Goal: Transaction & Acquisition: Purchase product/service

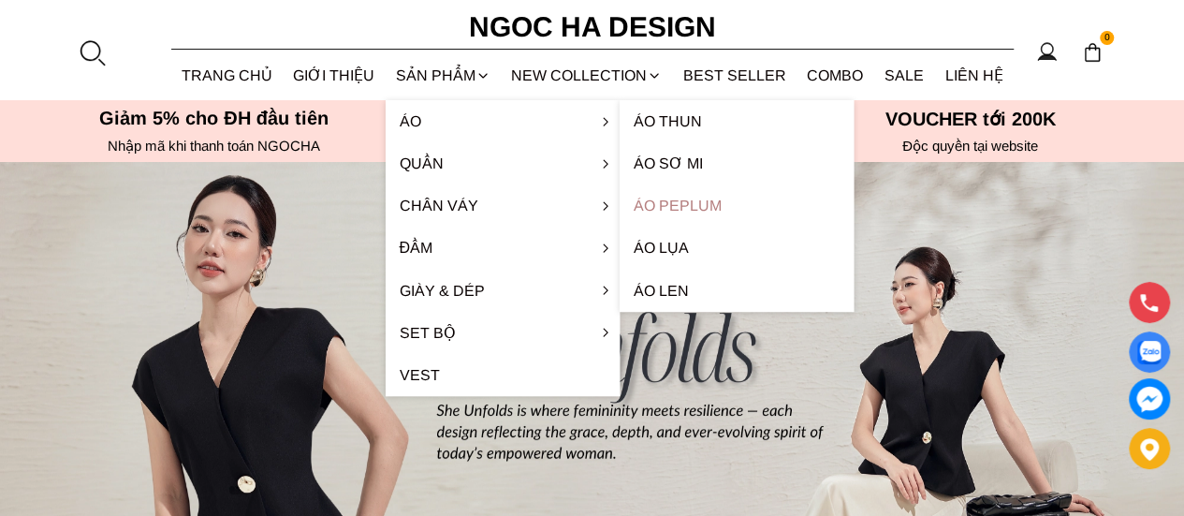
click at [693, 207] on link "Áo Peplum" at bounding box center [737, 205] width 234 height 42
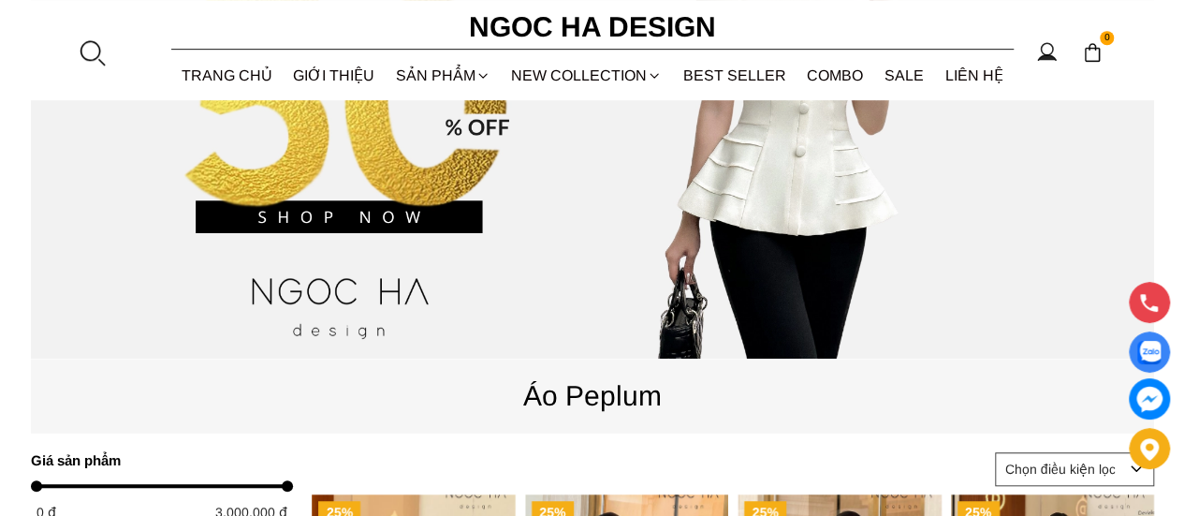
scroll to position [902, 0]
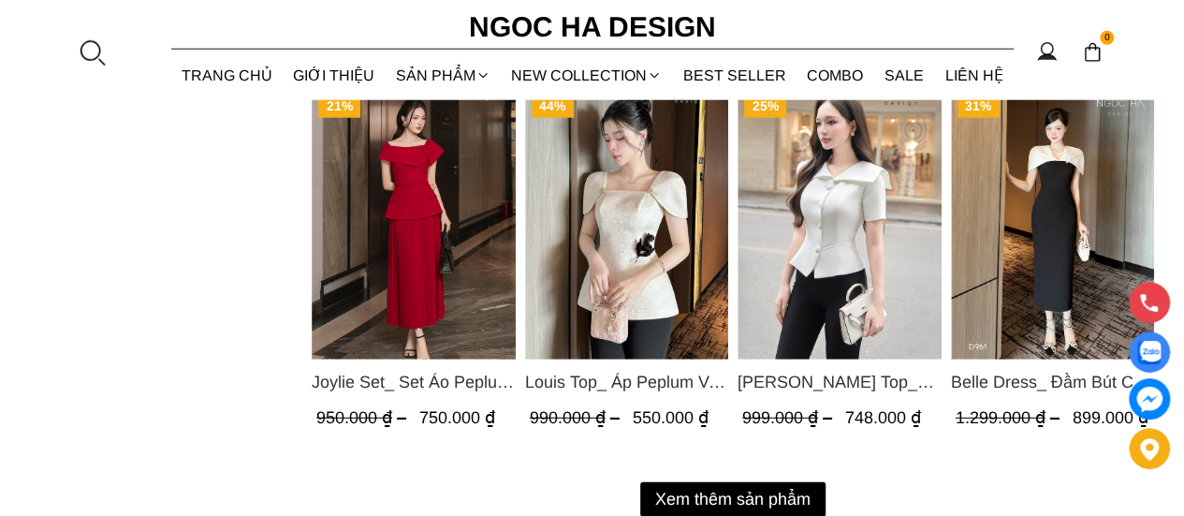
scroll to position [2789, 0]
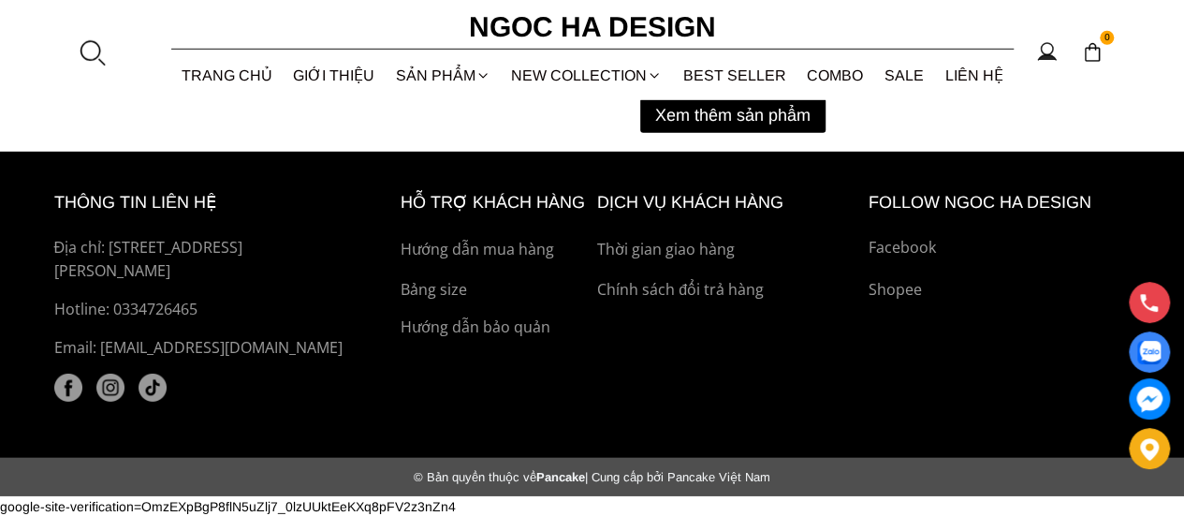
click at [665, 114] on button "Xem thêm sản phẩm" at bounding box center [732, 115] width 185 height 35
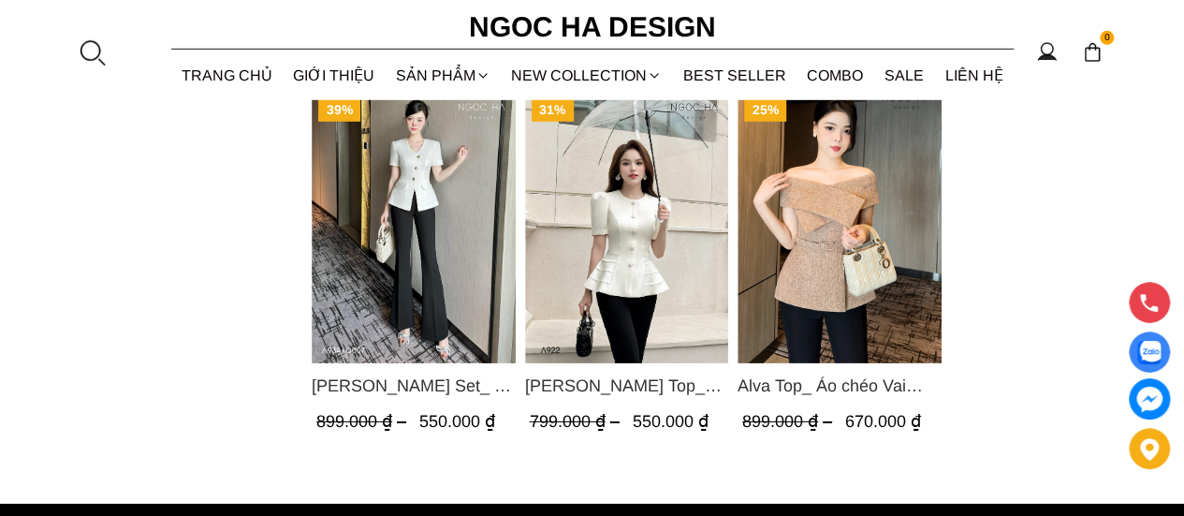
click at [628, 241] on img "Product image - Ellie Top_ Áo Cổ Tròn Tùng May Gân Nổi Màu Kem A922" at bounding box center [626, 227] width 204 height 271
click at [419, 192] on img "Product image - Amy Set_ Áo Vạt Chéo Đính 3 Cúc, Quần Suông Ống Loe A934+Q007" at bounding box center [414, 227] width 204 height 271
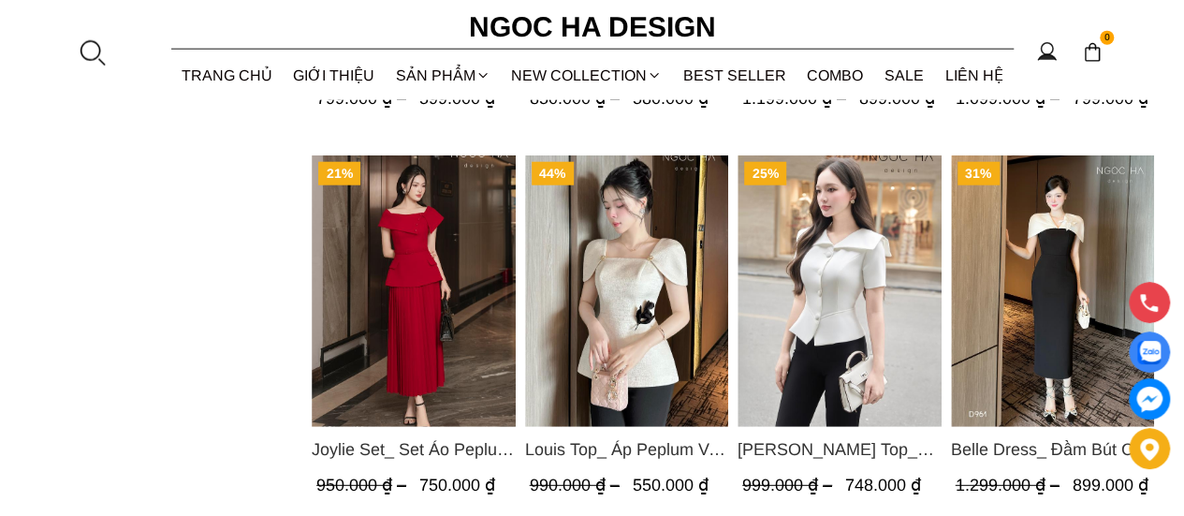
click at [820, 272] on img "Product image - Fiona Top_ Áo Vest Cách Điệu Cổ Ngang Vạt Chéo Tay Cộc Màu Trắn…" at bounding box center [840, 290] width 204 height 271
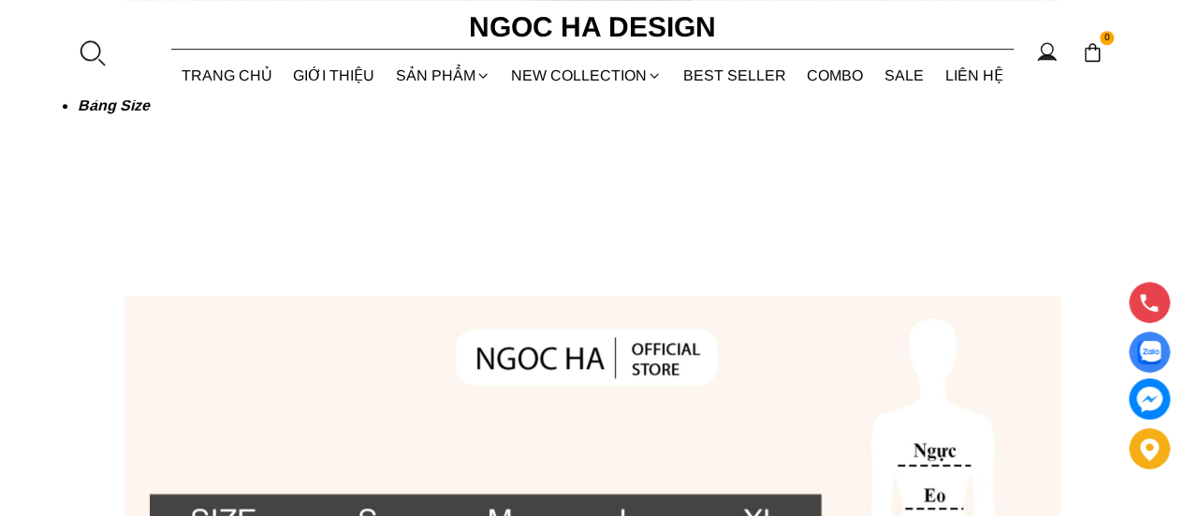
scroll to position [4512, 0]
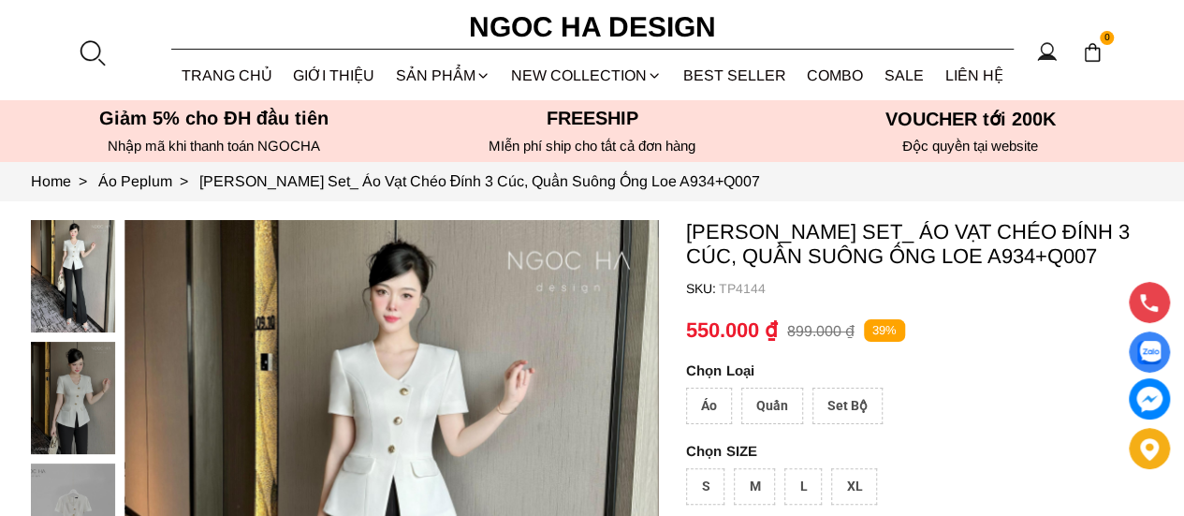
scroll to position [451, 0]
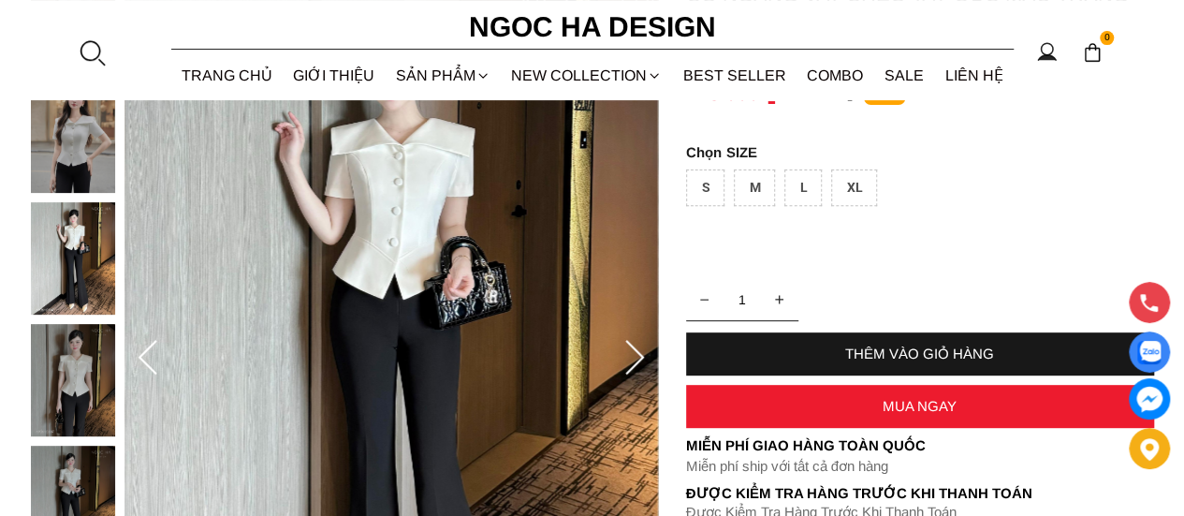
scroll to position [227, 0]
